Goal: Transaction & Acquisition: Purchase product/service

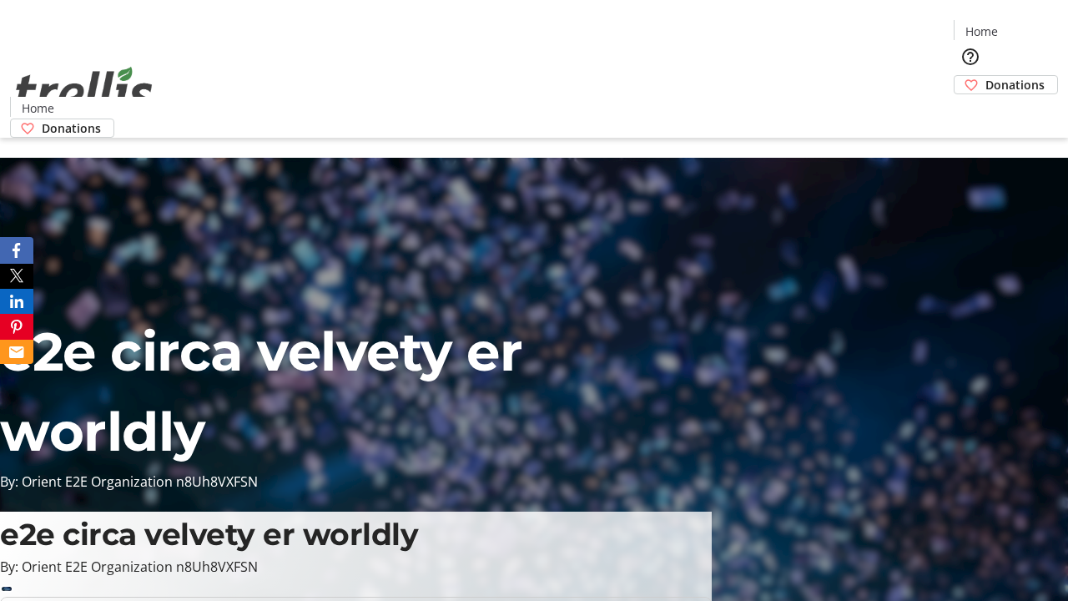
click at [985, 76] on span "Donations" at bounding box center [1014, 85] width 59 height 18
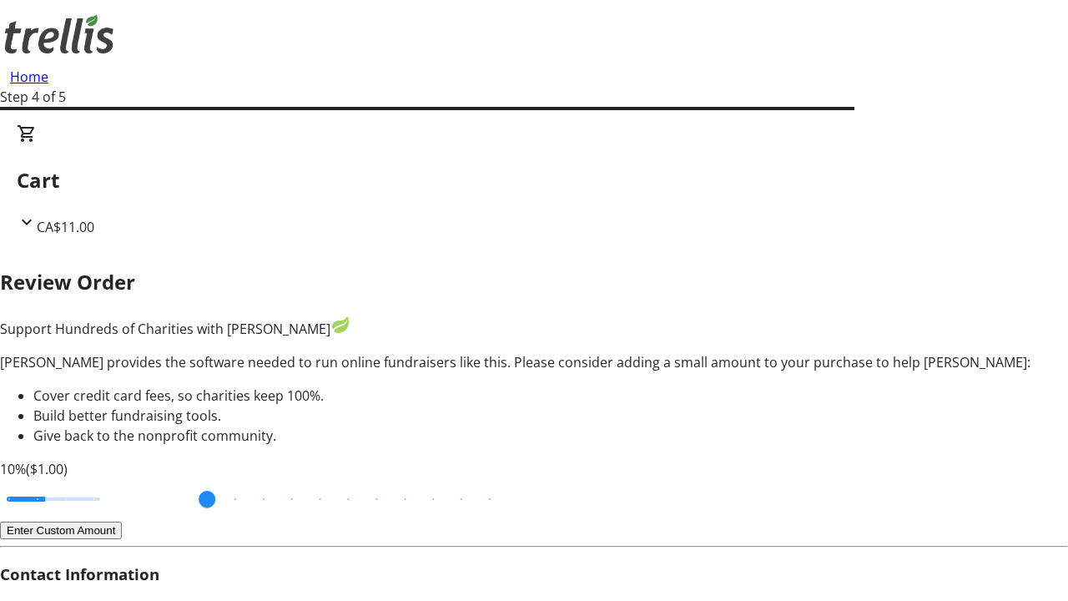
type input "20"
click at [118, 480] on input "Cover fees percentage" at bounding box center [53, 498] width 128 height 37
